Goal: Find specific page/section: Find specific page/section

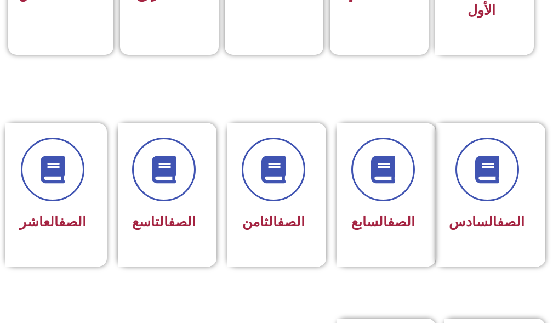
scroll to position [494, 0]
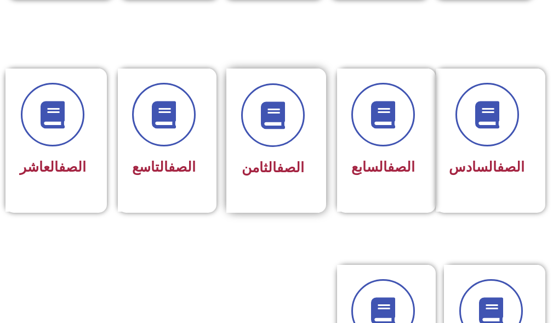
click at [231, 129] on div "الصف الثامن" at bounding box center [272, 141] width 93 height 144
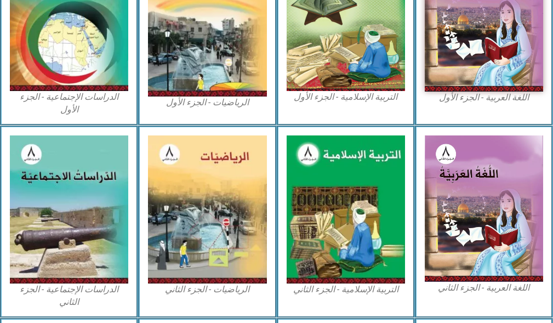
scroll to position [384, 0]
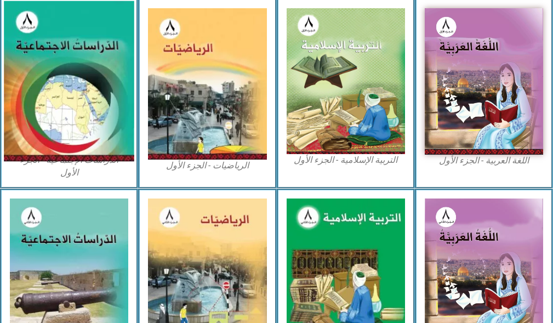
click at [77, 86] on img at bounding box center [69, 81] width 131 height 160
